Goal: Task Accomplishment & Management: Complete application form

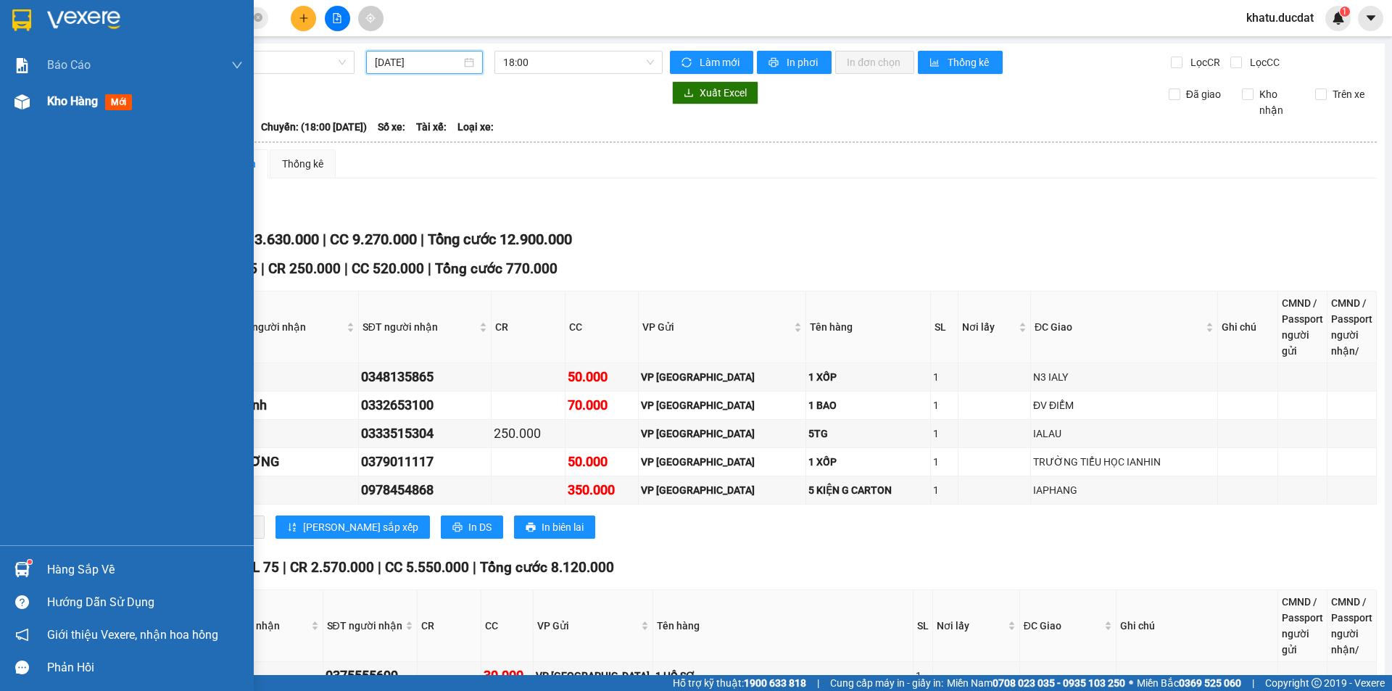
scroll to position [2012, 0]
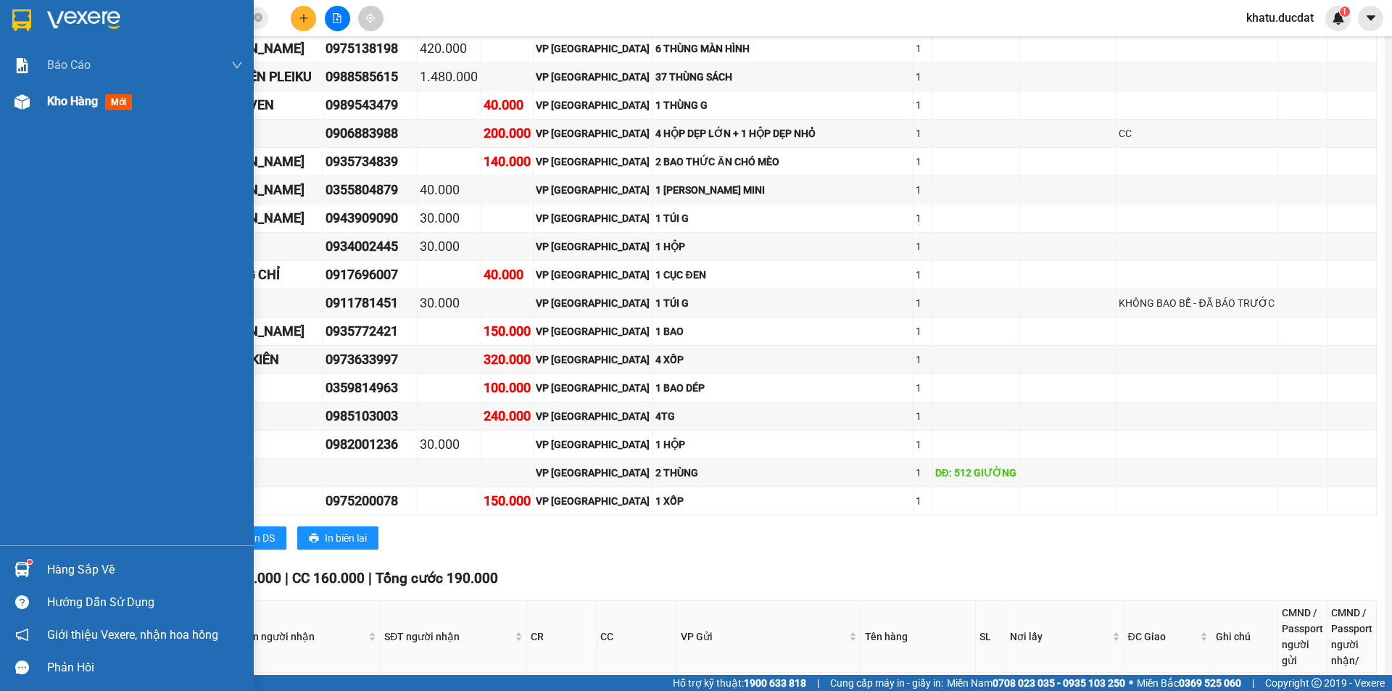
click at [58, 109] on div "Kho hàng mới" at bounding box center [92, 101] width 91 height 18
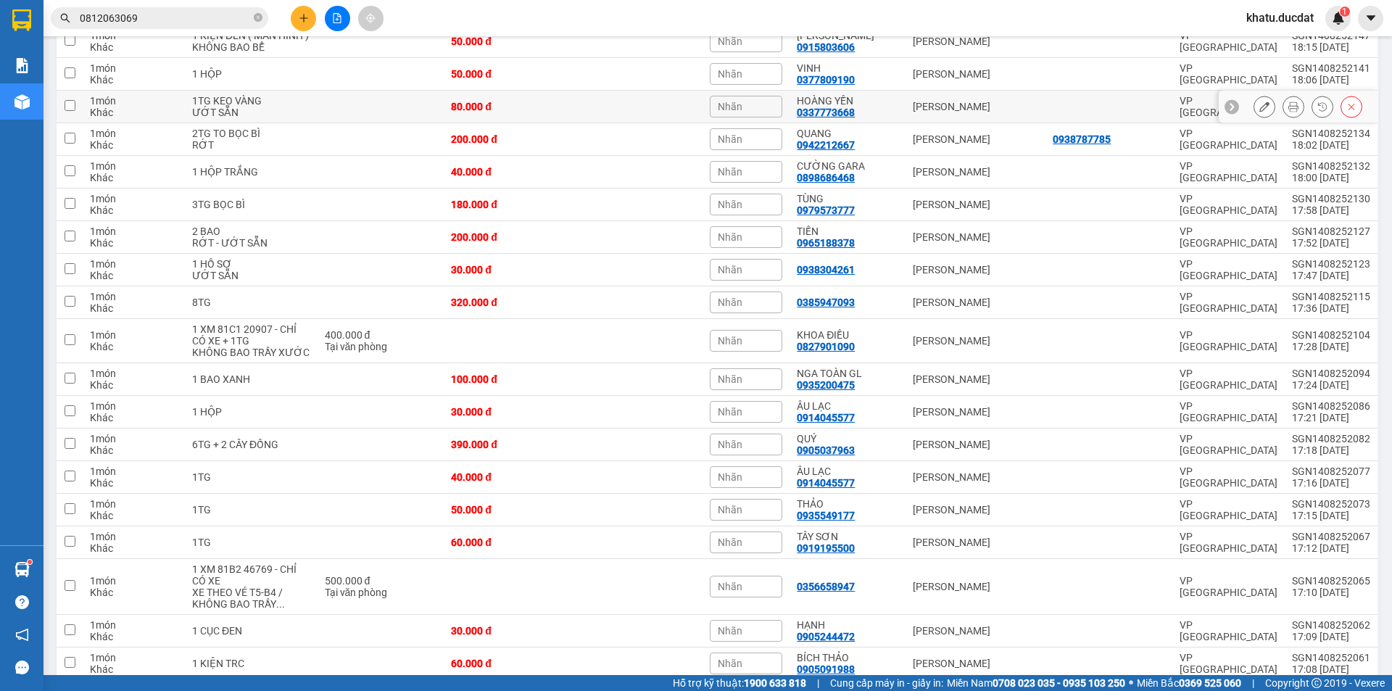
scroll to position [312, 0]
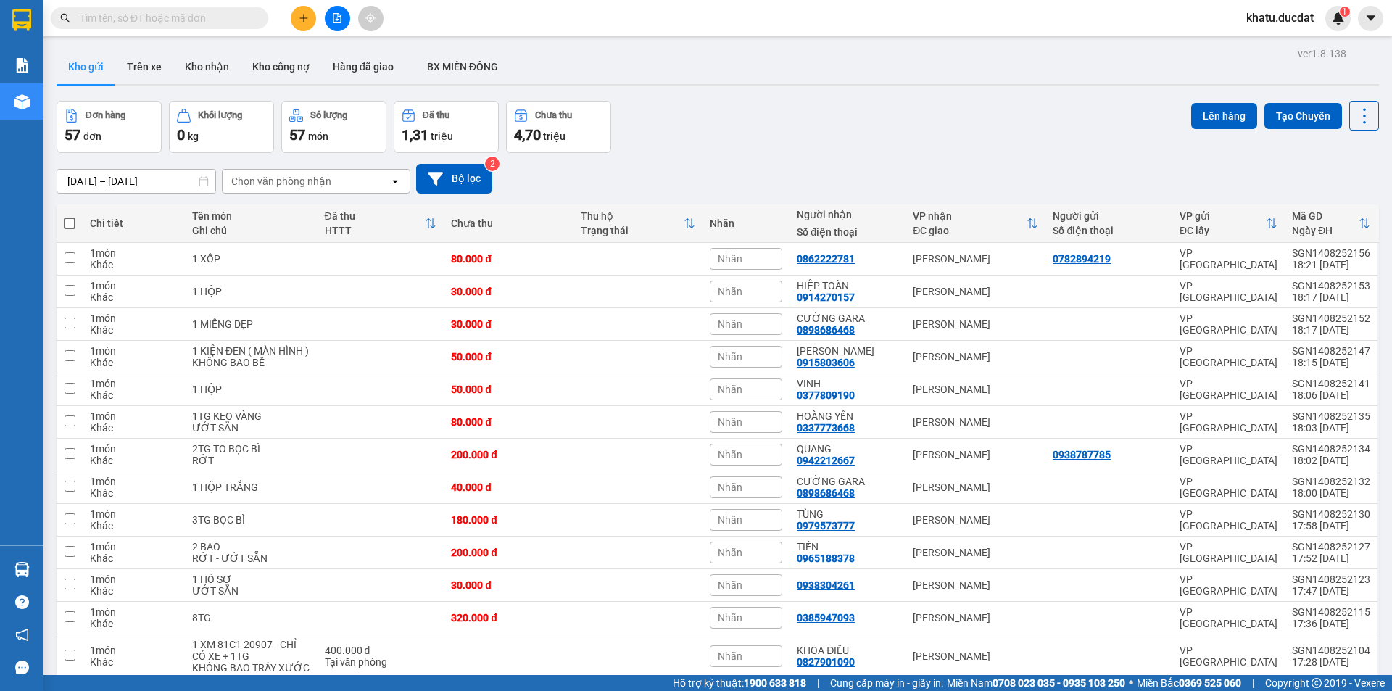
click at [72, 223] on span at bounding box center [70, 223] width 12 height 12
click at [70, 216] on input "checkbox" at bounding box center [70, 216] width 0 height 0
checkbox input "true"
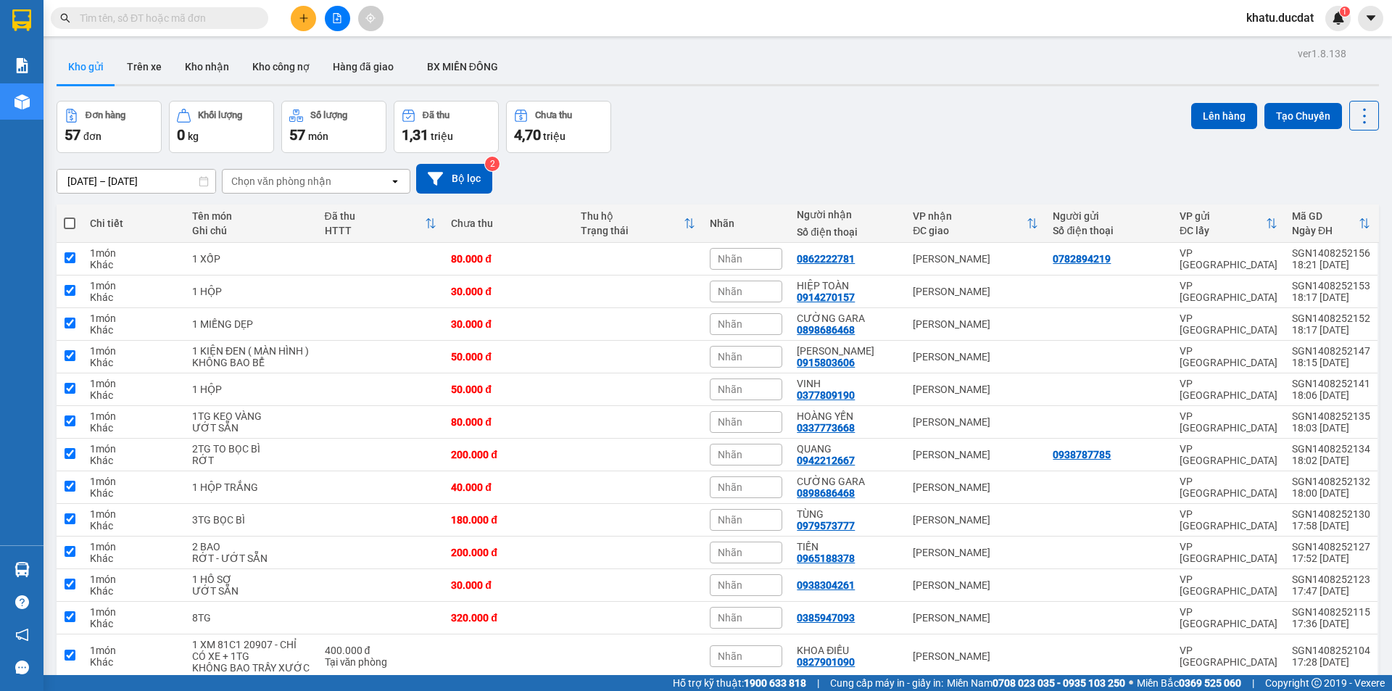
checkbox input "true"
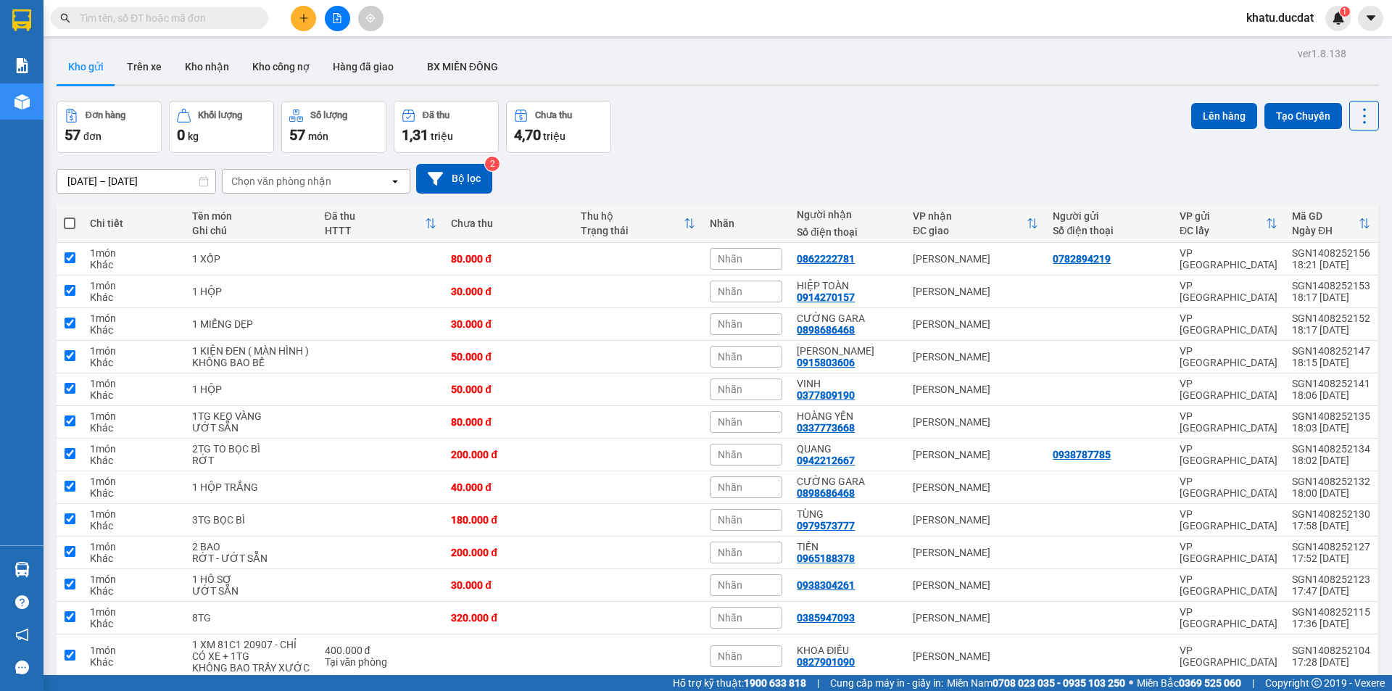
checkbox input "true"
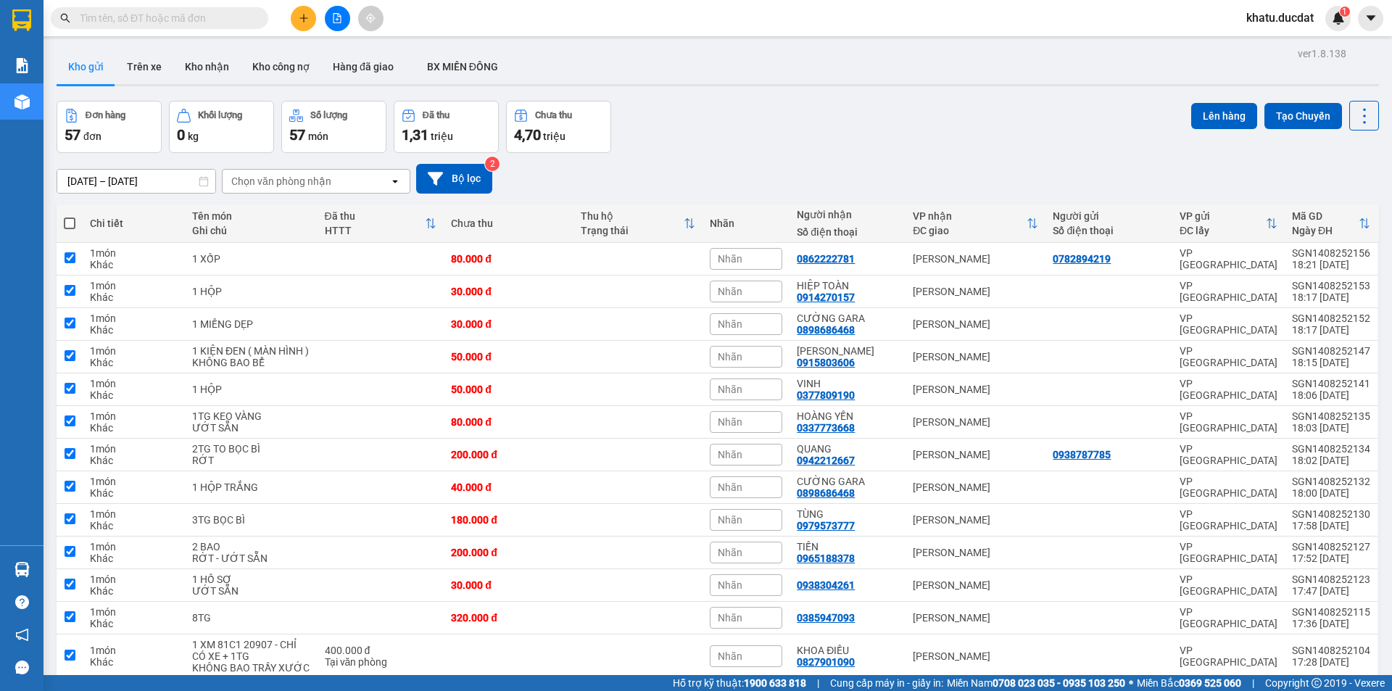
checkbox input "true"
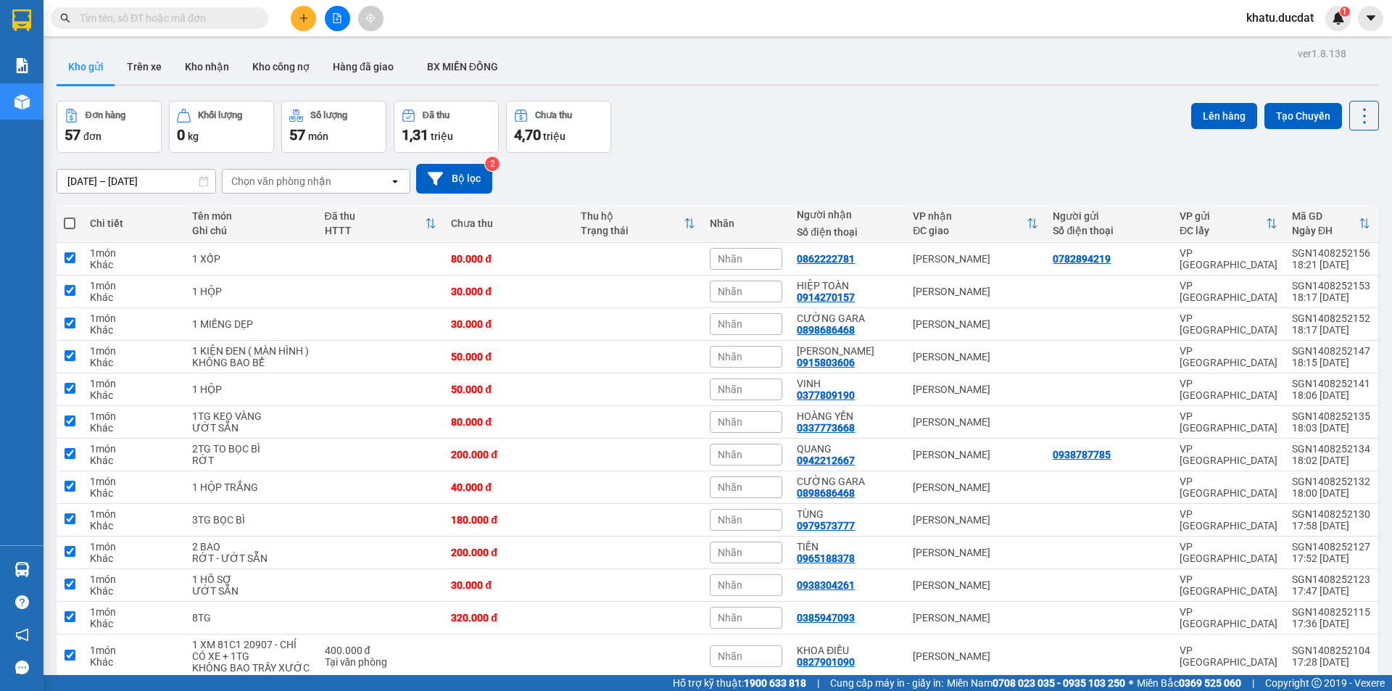
checkbox input "true"
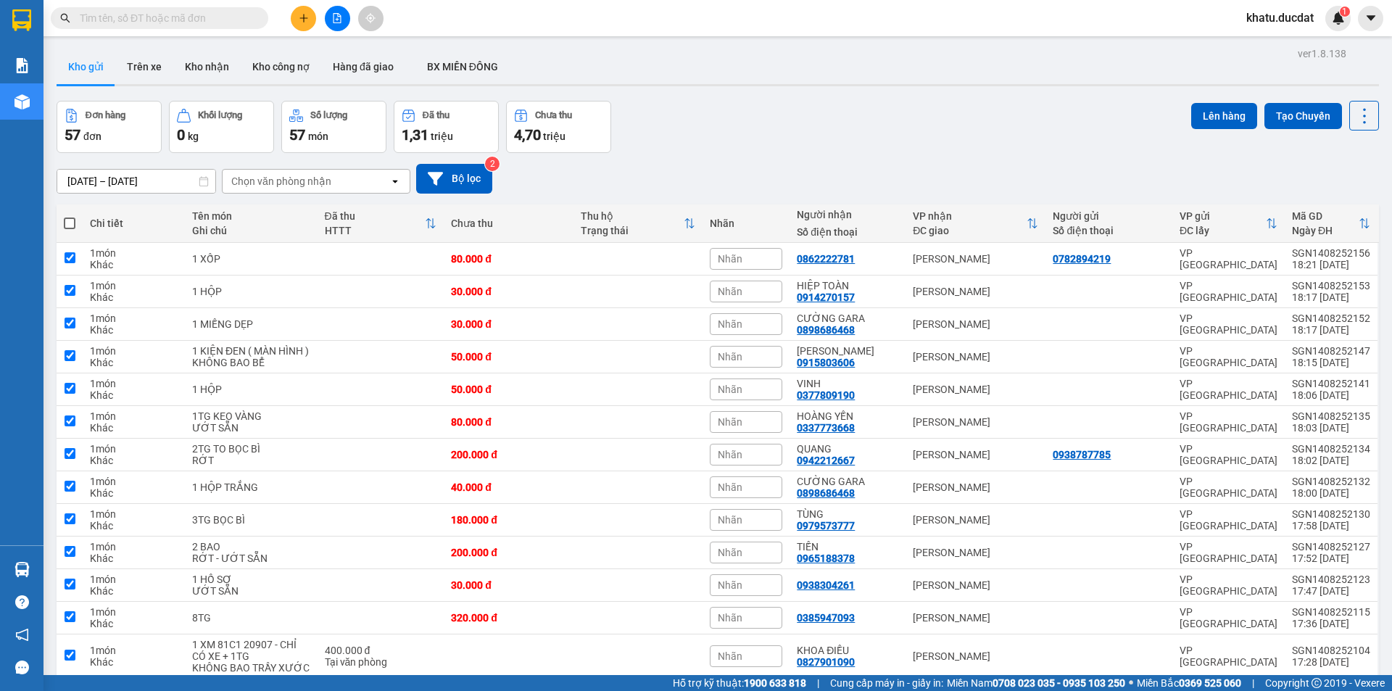
checkbox input "true"
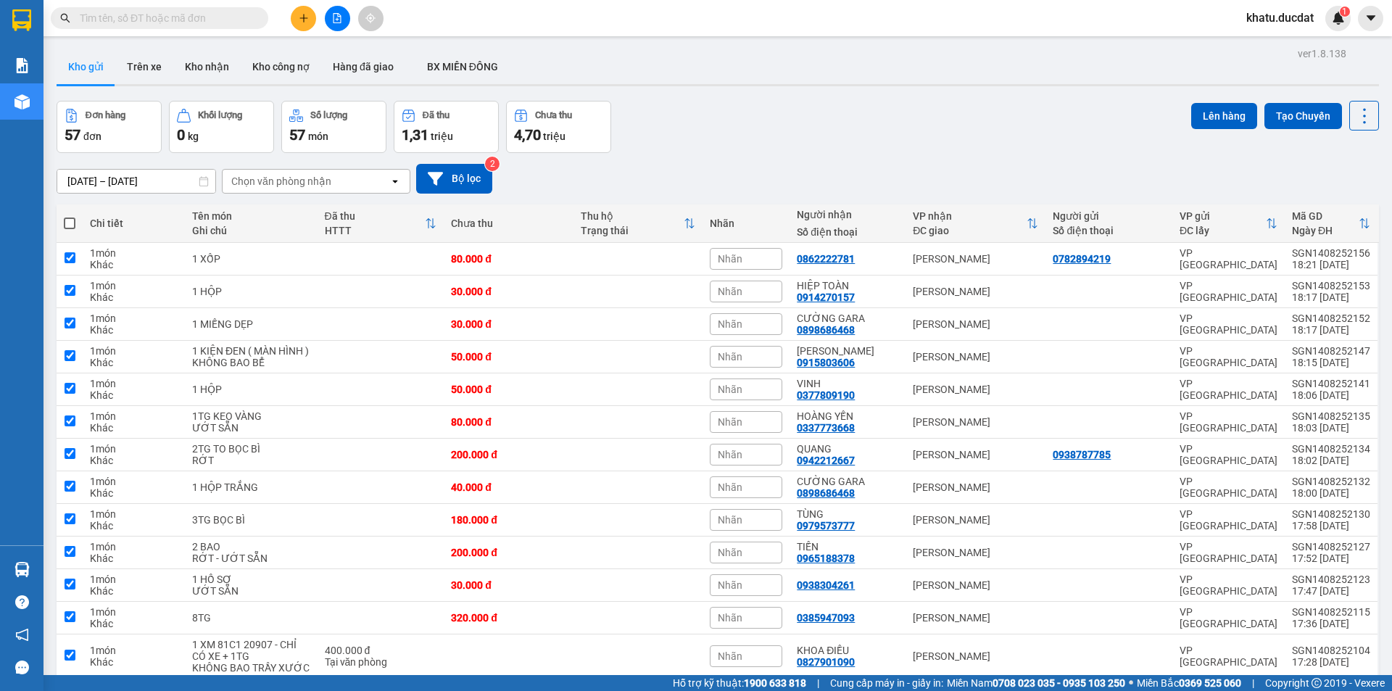
checkbox input "true"
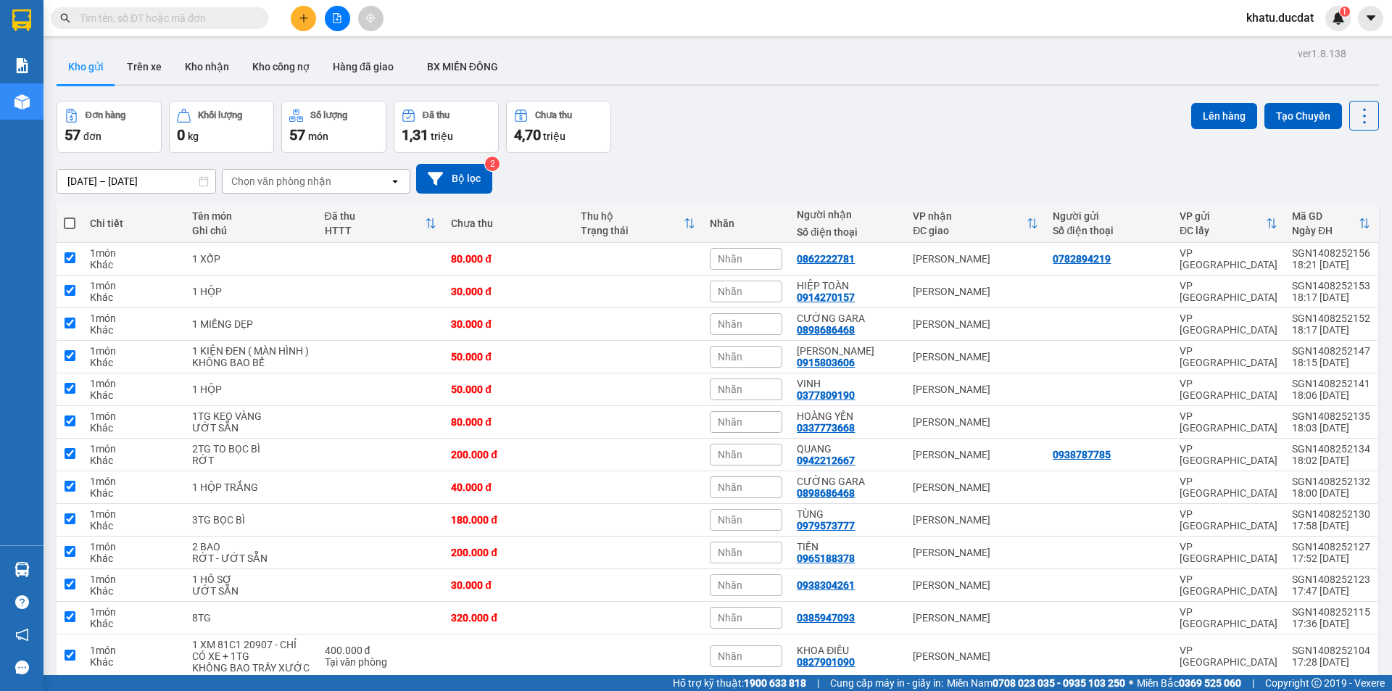
checkbox input "true"
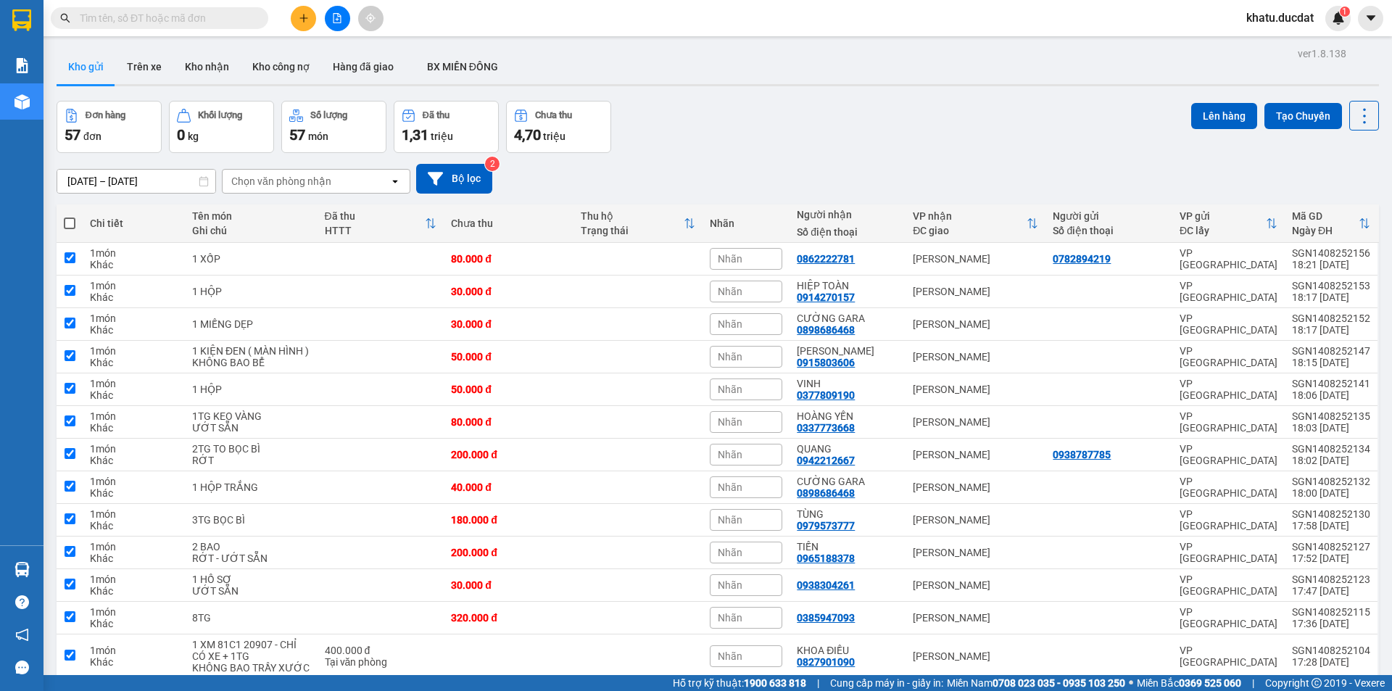
checkbox input "true"
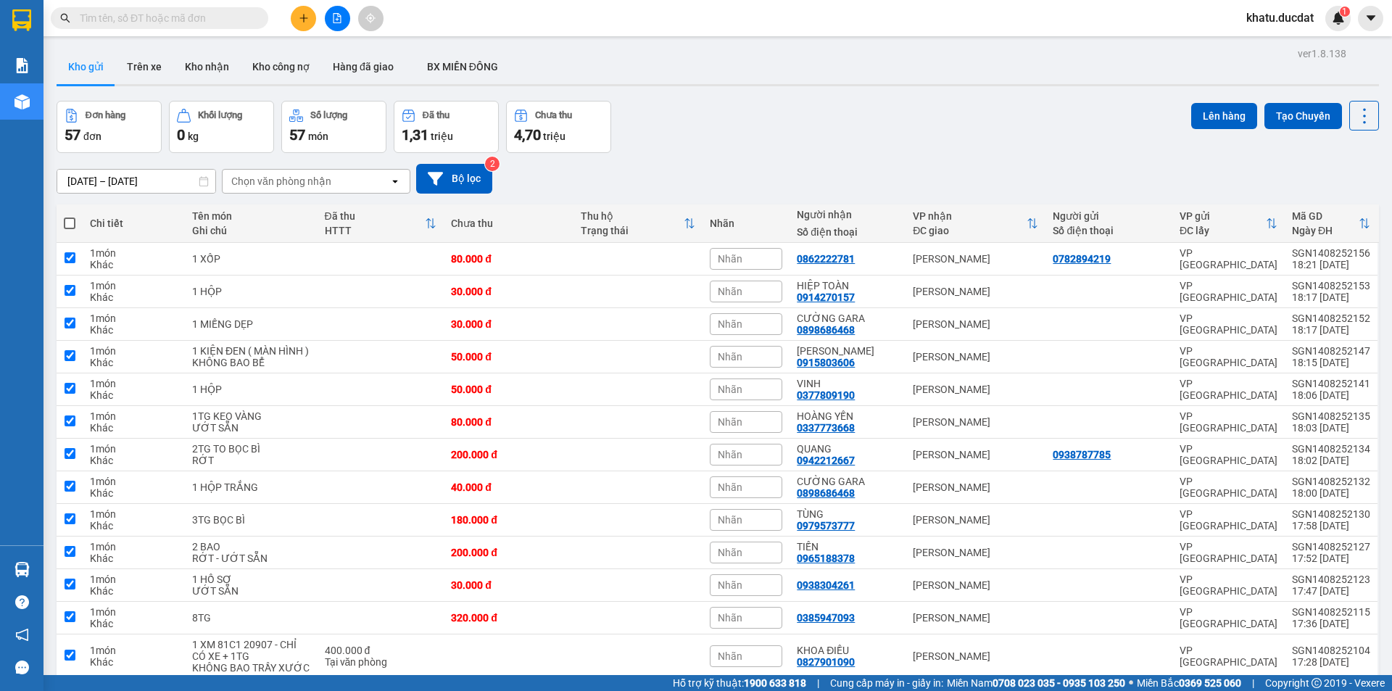
checkbox input "true"
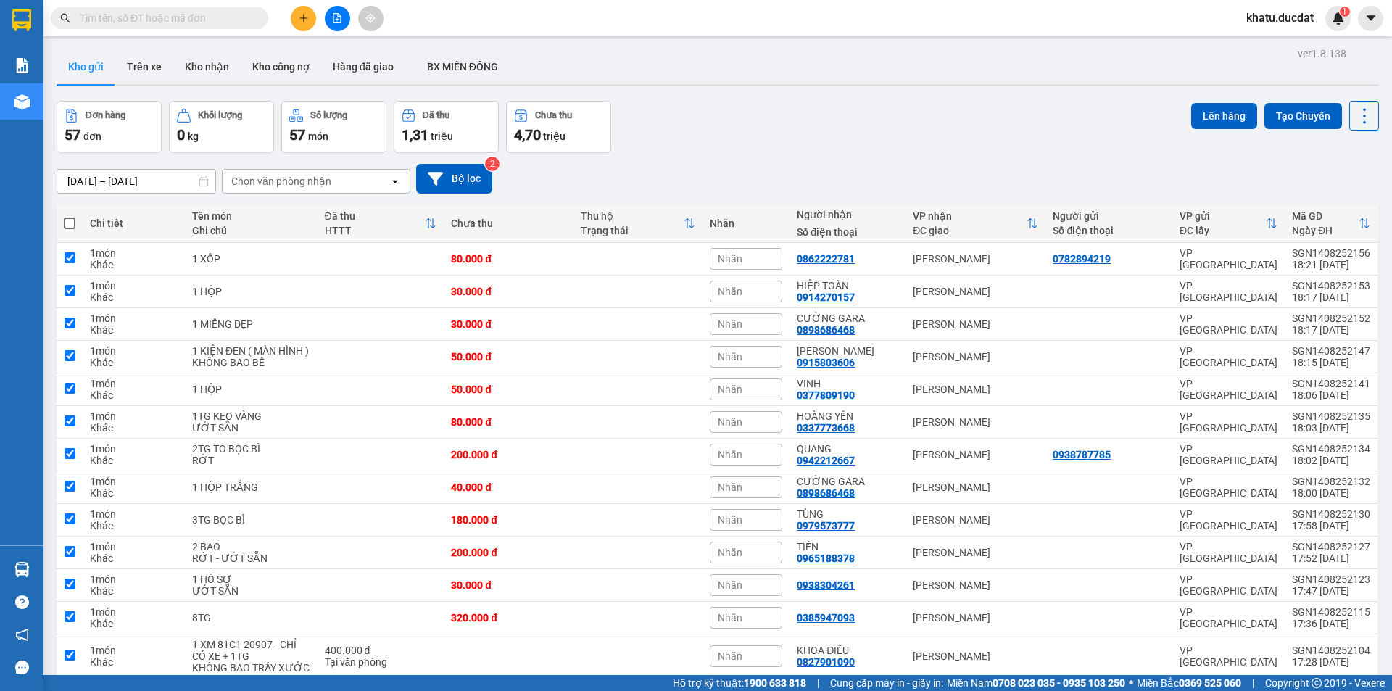
checkbox input "true"
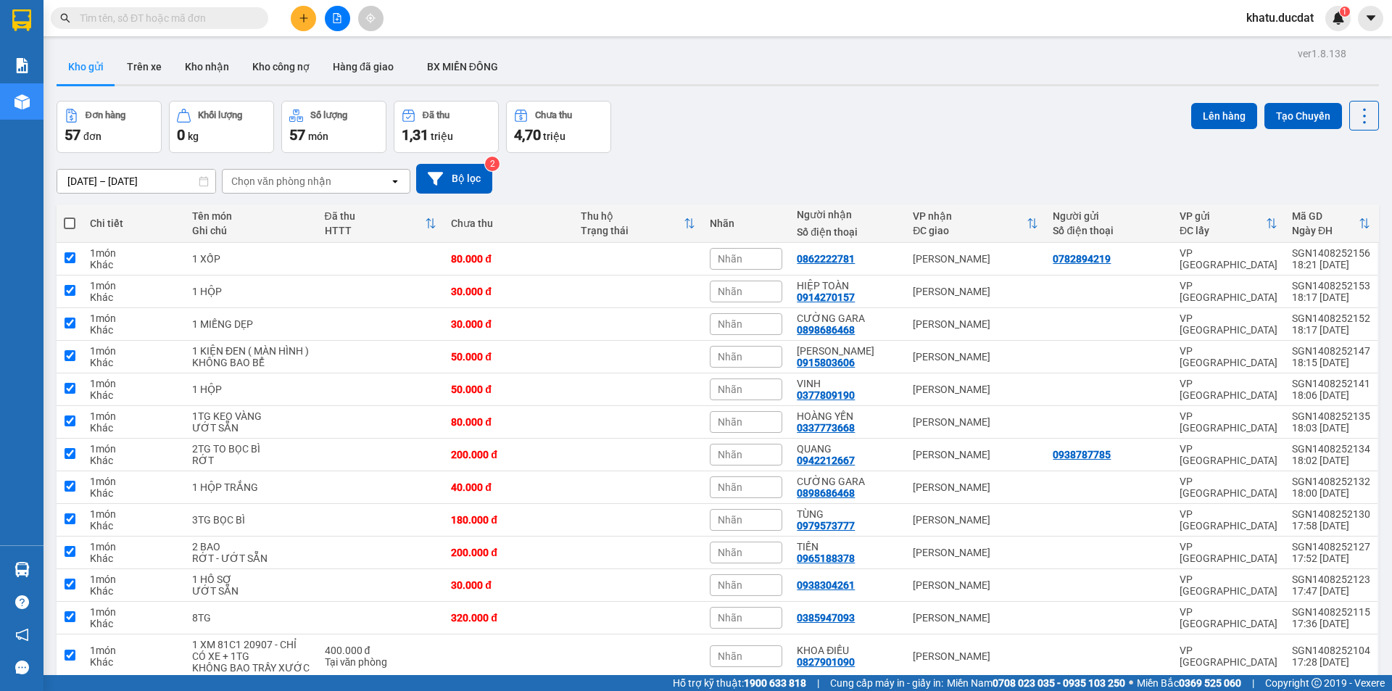
checkbox input "true"
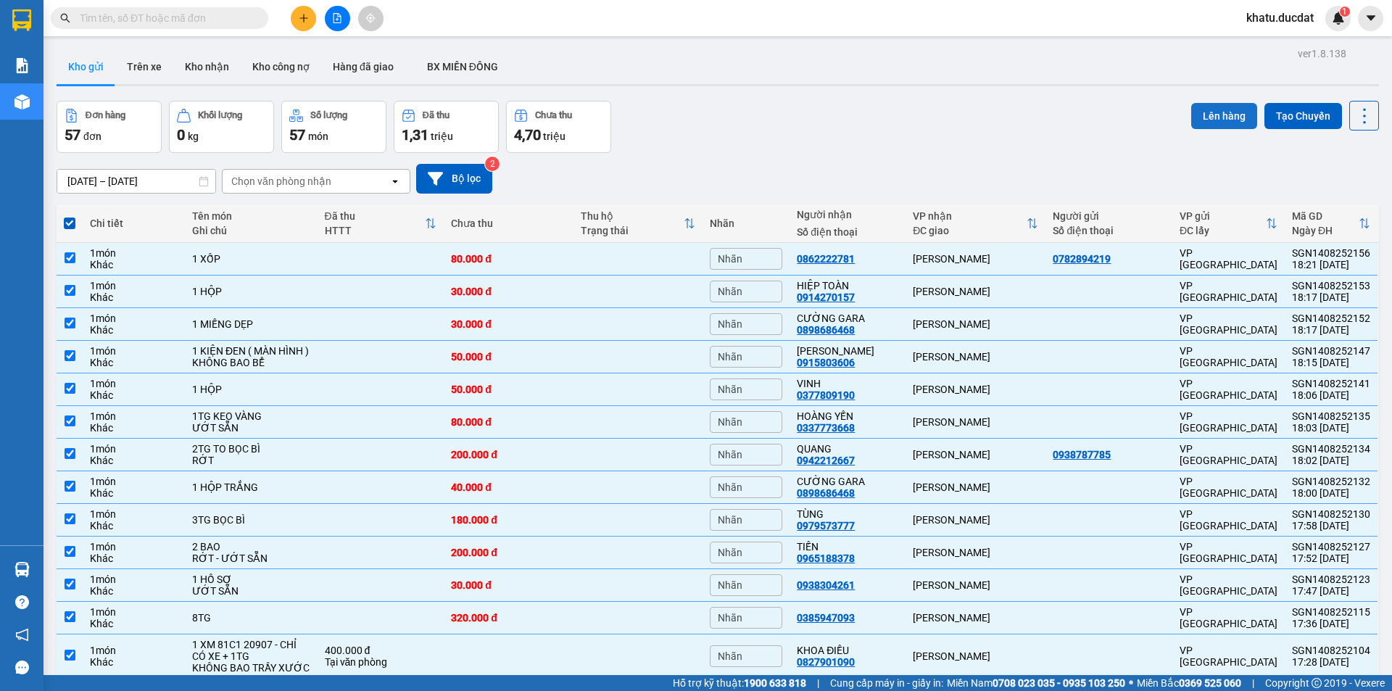
click at [1229, 111] on button "Lên hàng" at bounding box center [1224, 116] width 66 height 26
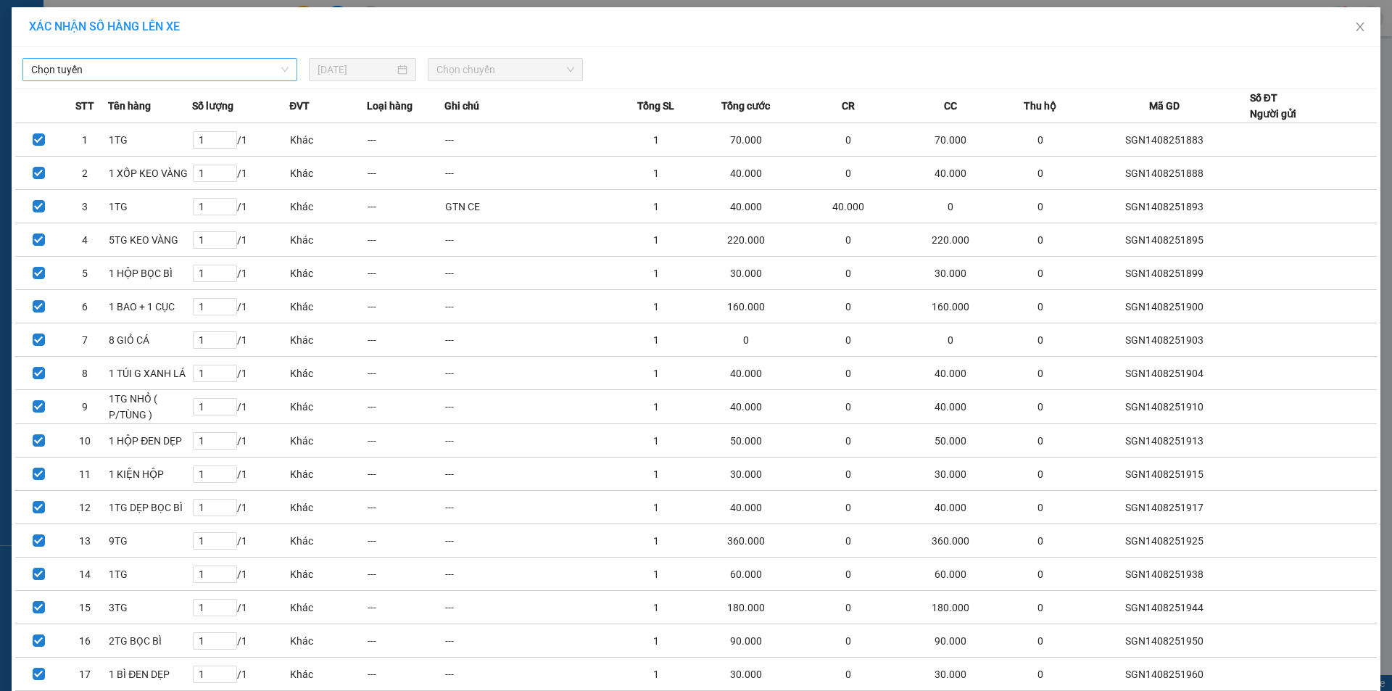
click at [203, 64] on span "Chọn tuyến" at bounding box center [159, 70] width 257 height 22
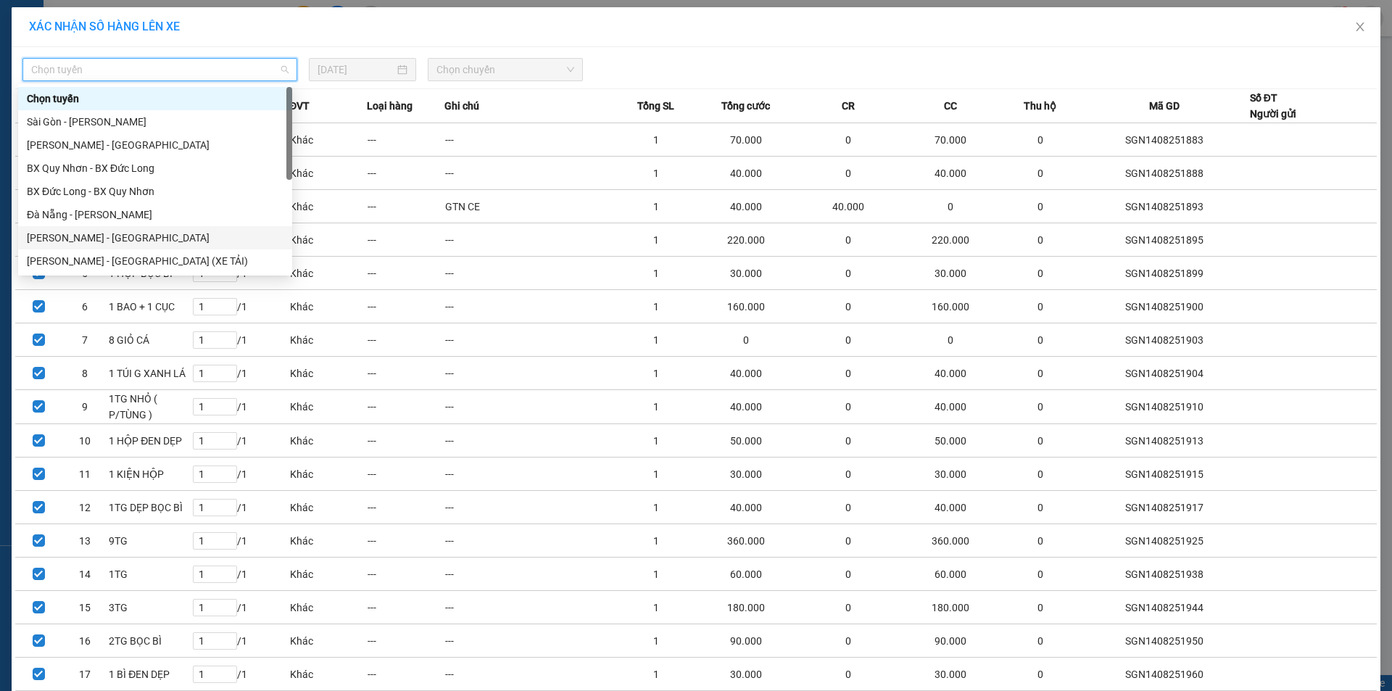
scroll to position [23, 0]
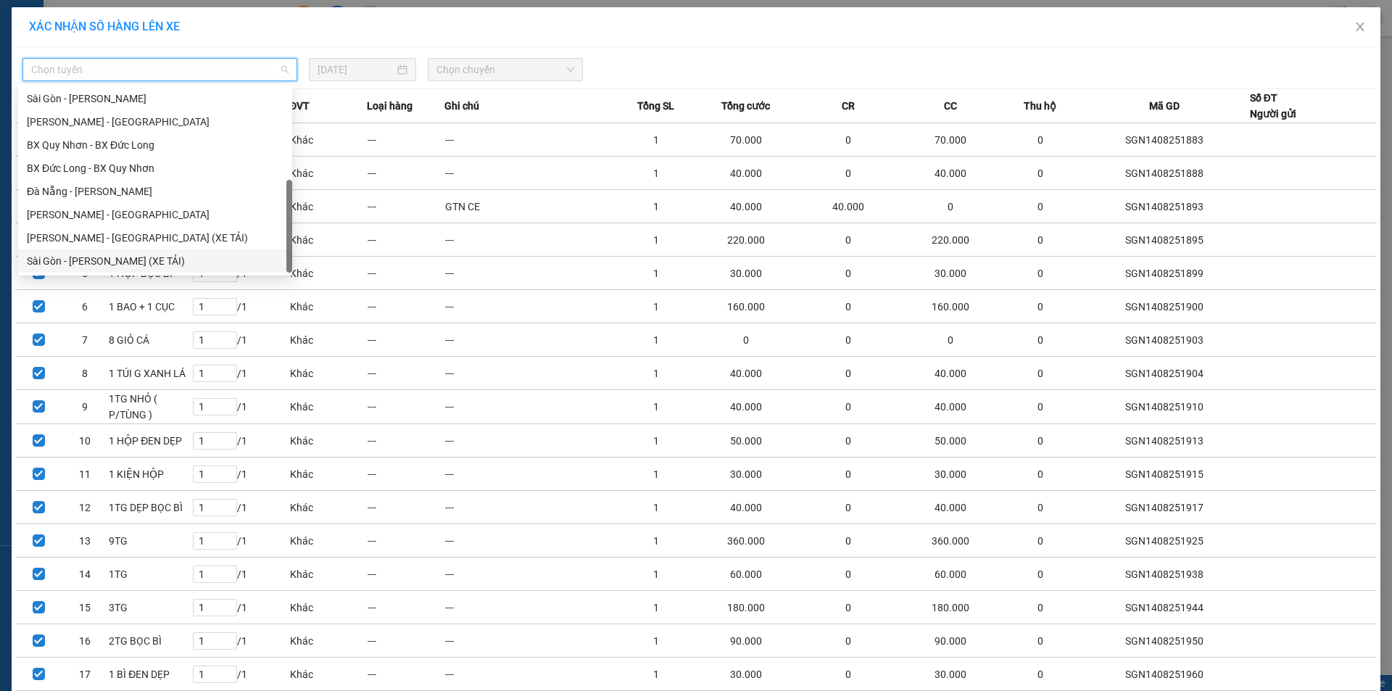
click at [182, 267] on div "Sài Gòn - [PERSON_NAME] (XE TẢI)" at bounding box center [155, 261] width 257 height 16
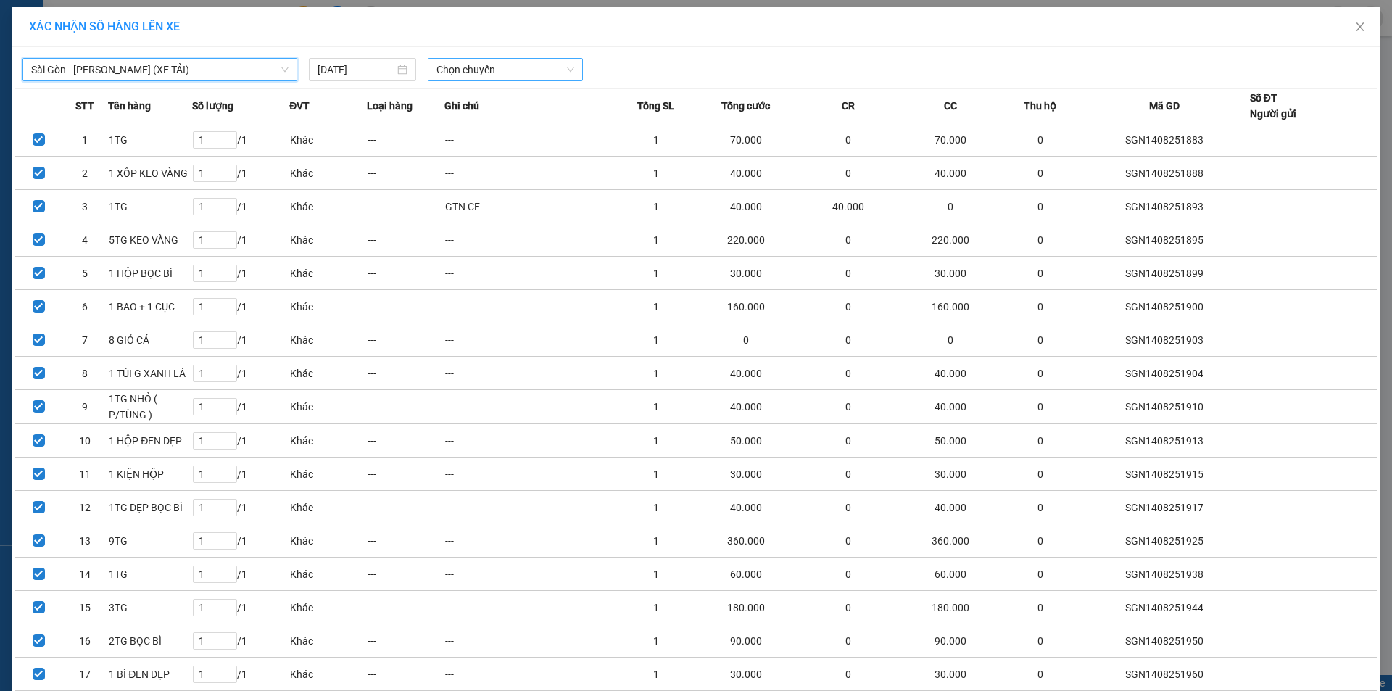
click at [550, 67] on span "Chọn chuyến" at bounding box center [505, 70] width 138 height 22
click at [515, 127] on div "18:00" at bounding box center [487, 122] width 113 height 16
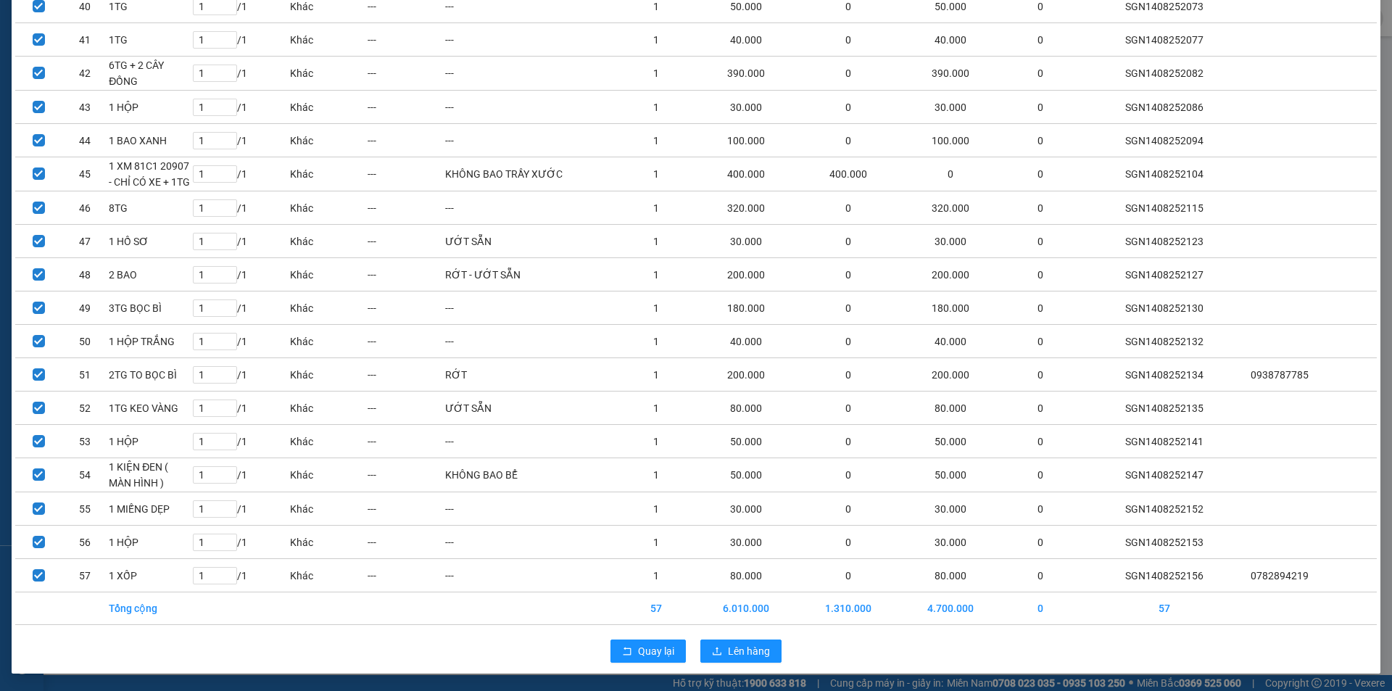
scroll to position [1478, 0]
click at [735, 654] on span "Lên hàng" at bounding box center [749, 651] width 42 height 16
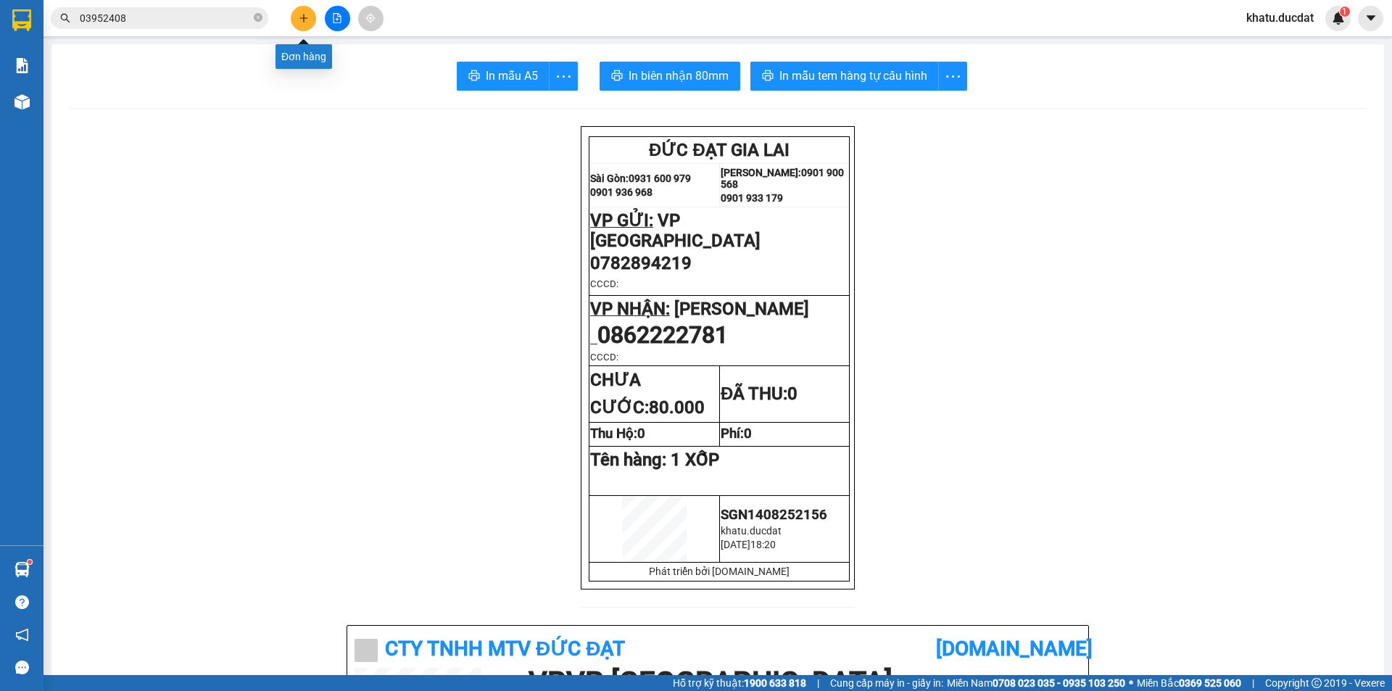
click at [294, 23] on button at bounding box center [303, 18] width 25 height 25
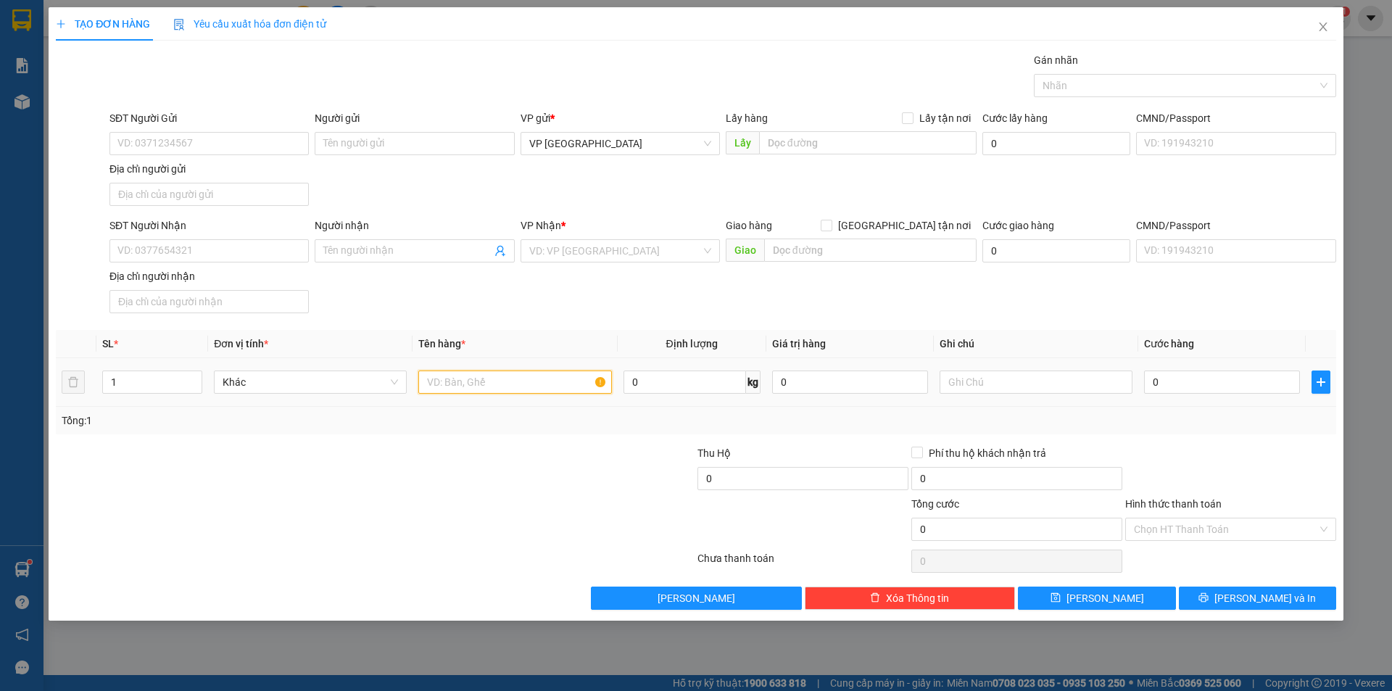
click at [468, 380] on input "text" at bounding box center [514, 381] width 193 height 23
type input "1TG BỌC BÌ"
click at [204, 250] on input "SĐT Người Nhận" at bounding box center [208, 250] width 199 height 23
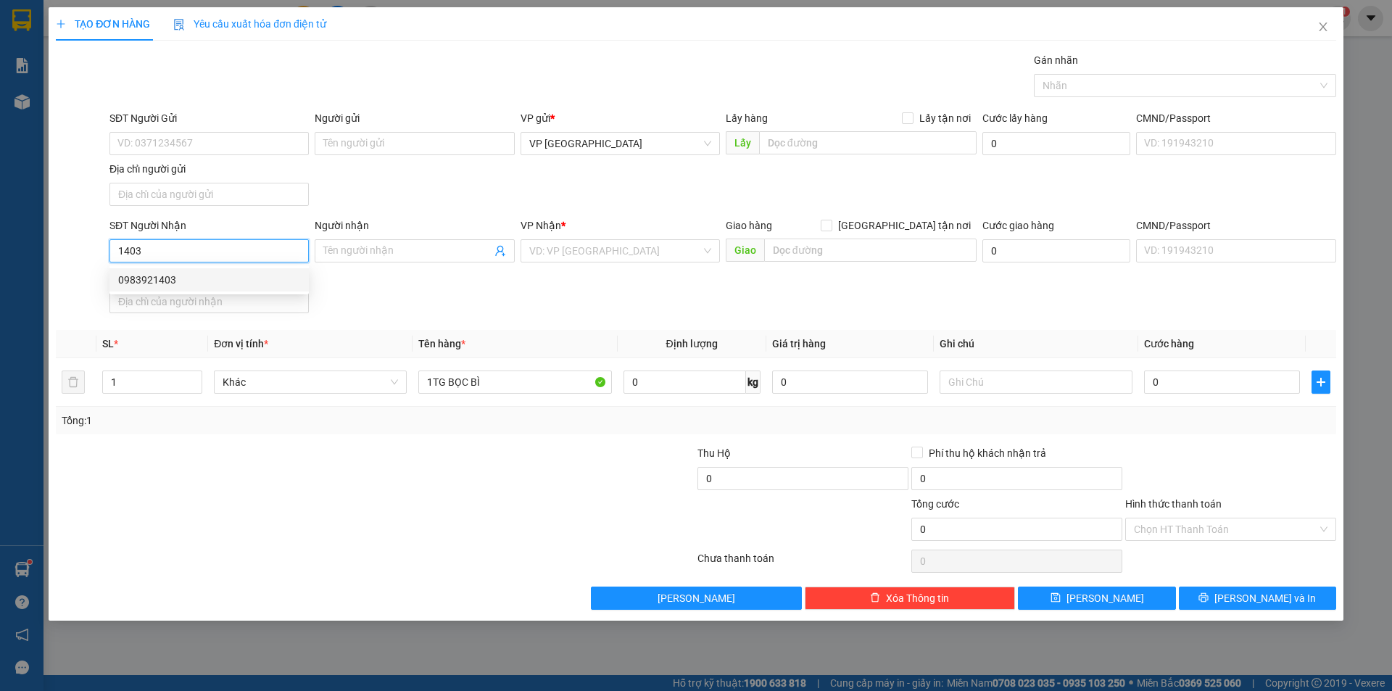
click at [197, 280] on div "0983921403" at bounding box center [209, 280] width 182 height 16
type input "0983921403"
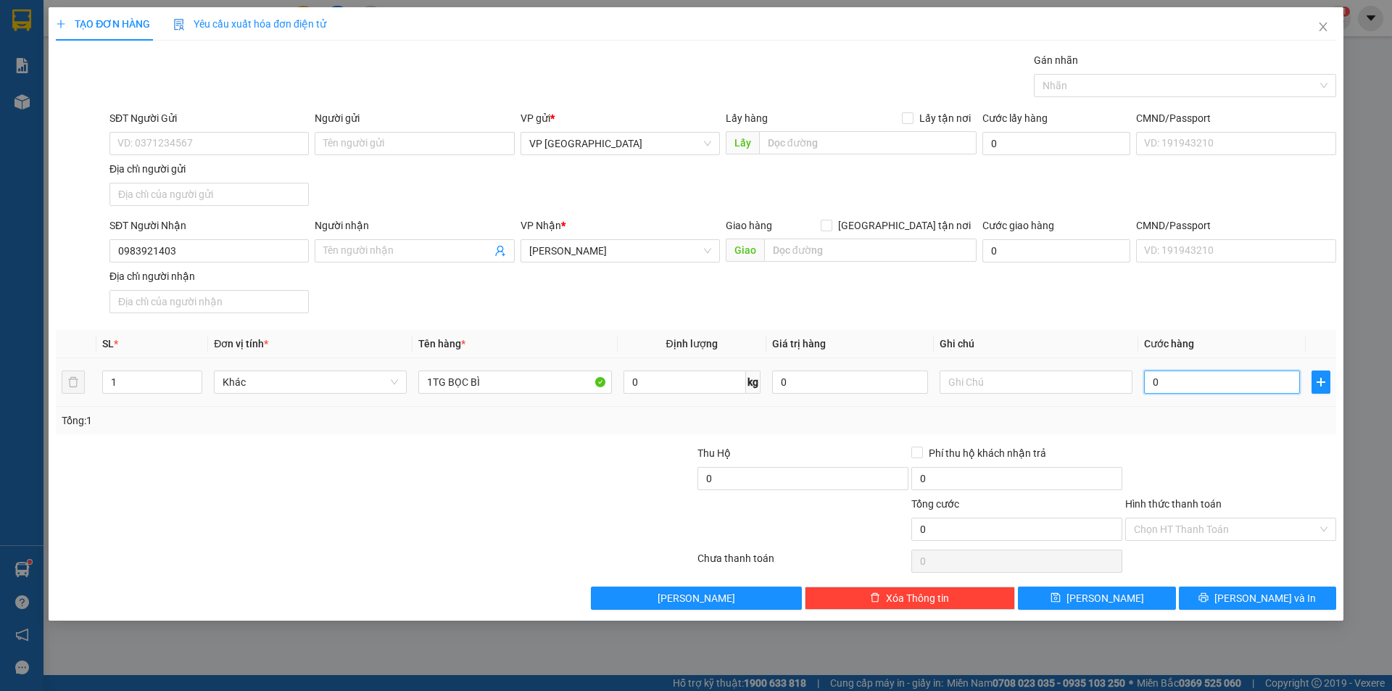
click at [1249, 381] on input "0" at bounding box center [1222, 381] width 156 height 23
type input "6"
type input "60"
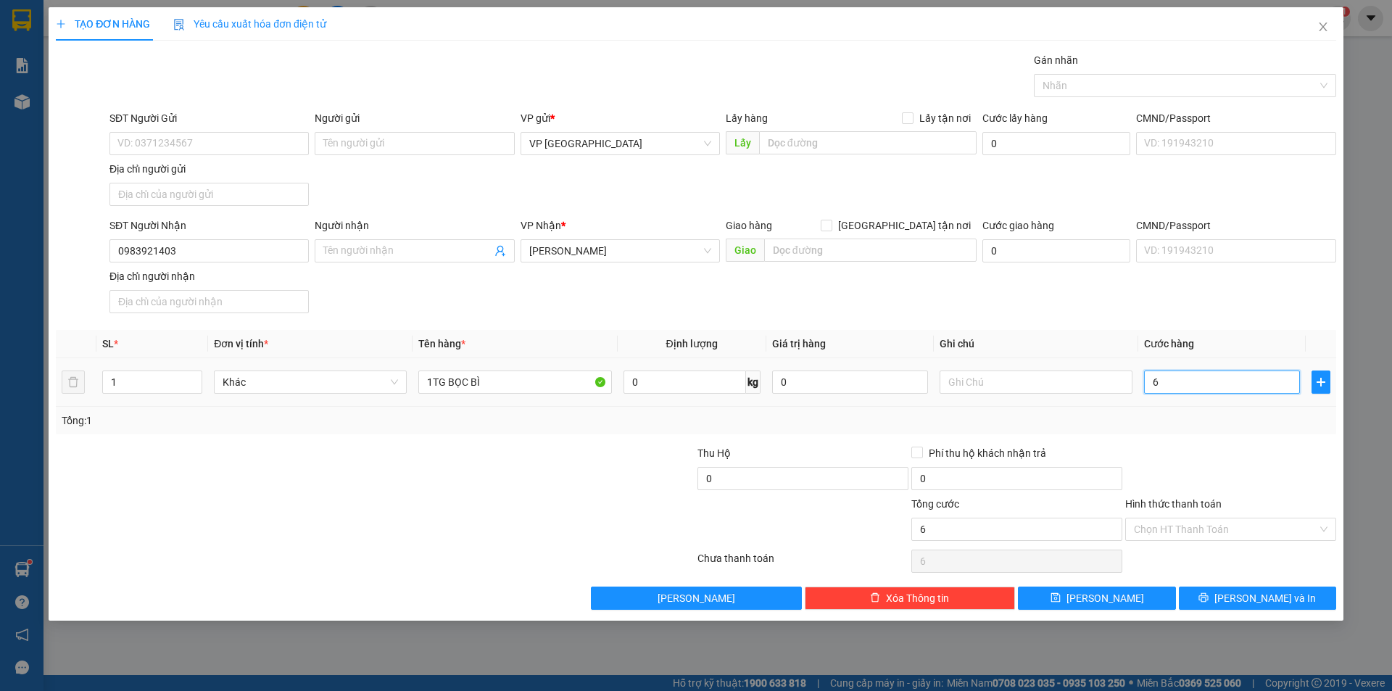
type input "60"
type input "60.000"
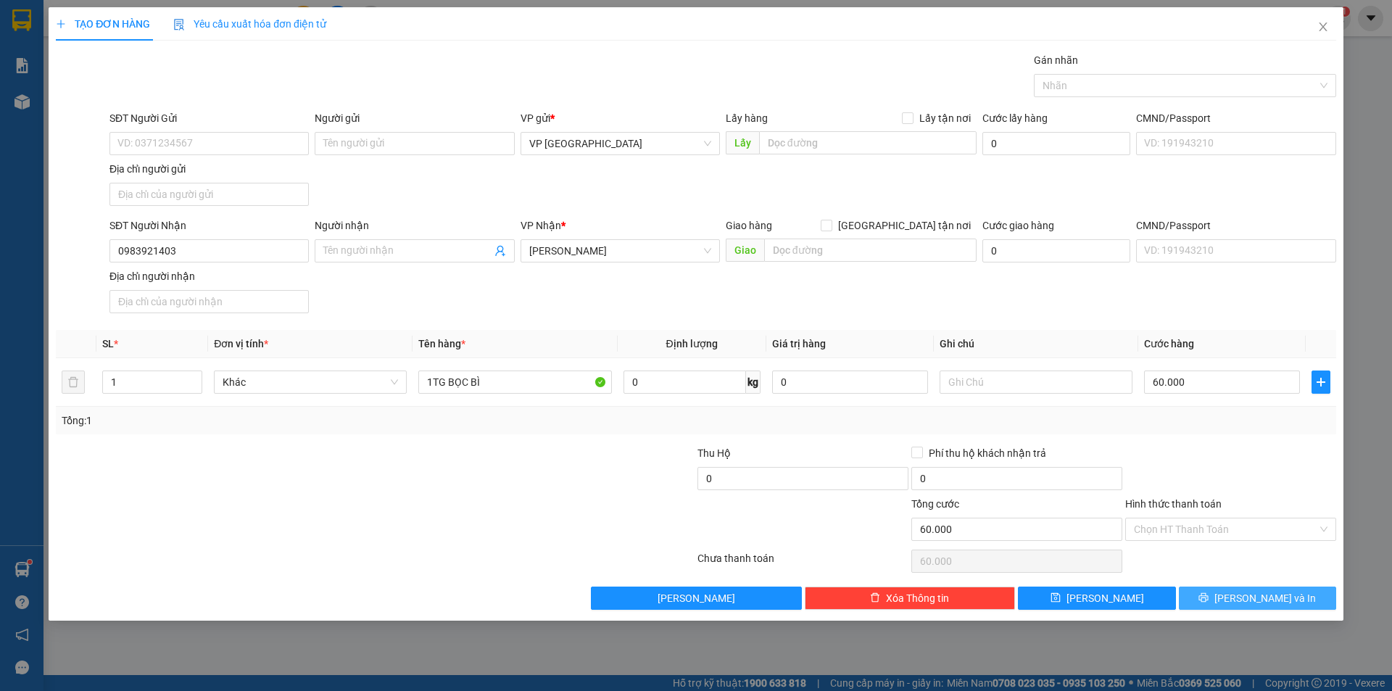
click at [1239, 594] on button "Lưu và In" at bounding box center [1256, 597] width 157 height 23
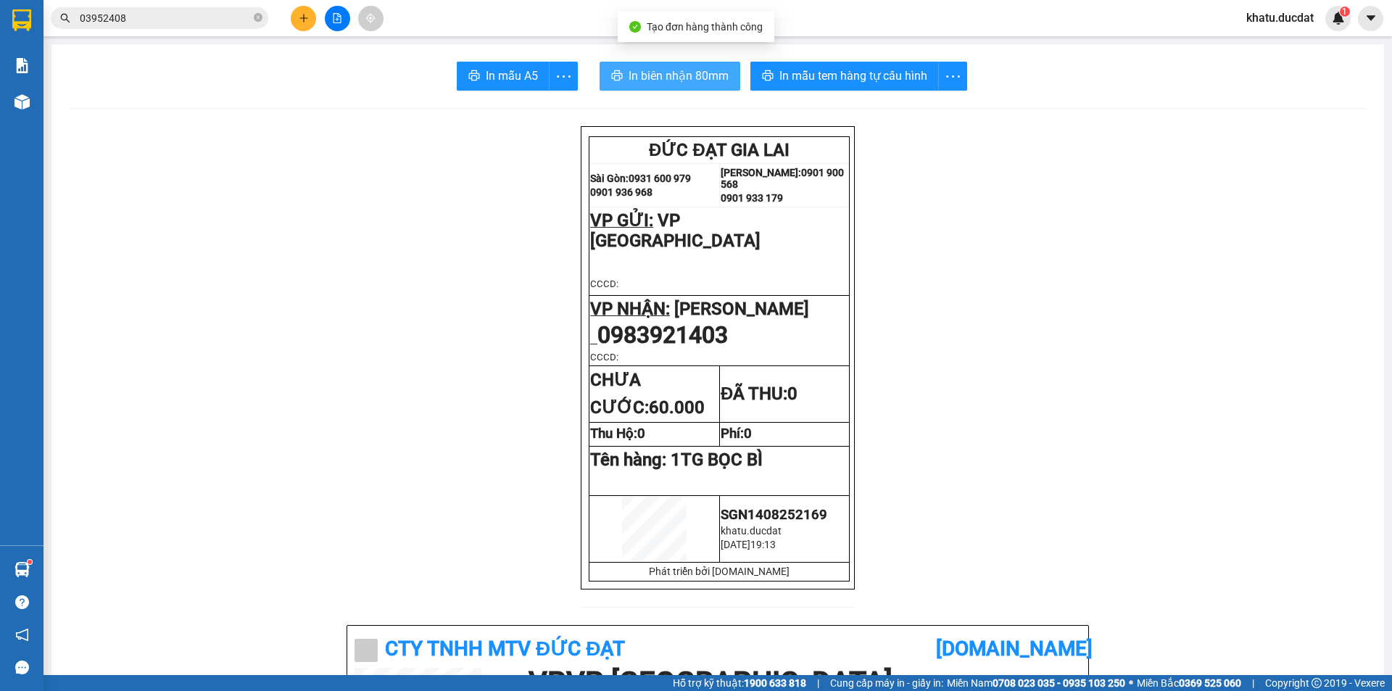
click at [684, 72] on span "In biên nhận 80mm" at bounding box center [678, 76] width 100 height 18
click at [891, 83] on span "In mẫu tem hàng tự cấu hình" at bounding box center [853, 76] width 148 height 18
